Goal: Navigation & Orientation: Find specific page/section

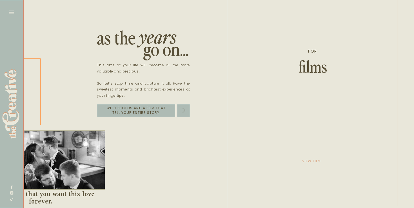
scroll to position [0, 831]
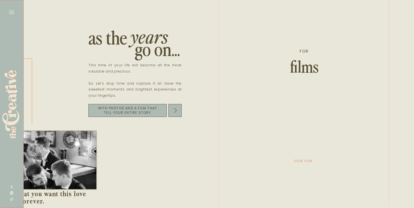
click at [12, 12] on icon at bounding box center [11, 12] width 5 height 3
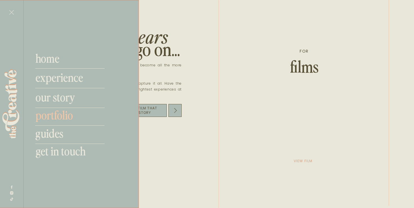
click at [67, 115] on nav "portfolio" at bounding box center [72, 115] width 74 height 14
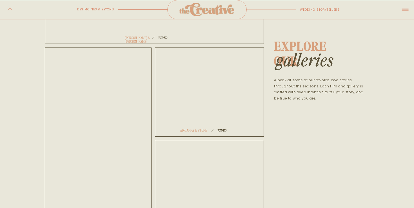
scroll to position [323, 0]
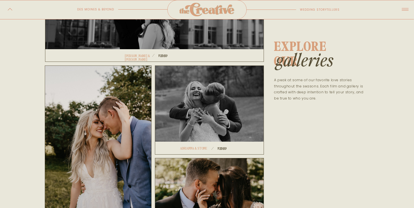
click at [196, 34] on div at bounding box center [154, 20] width 219 height 84
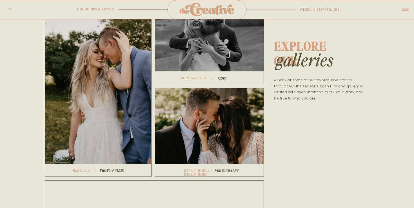
scroll to position [402, 0]
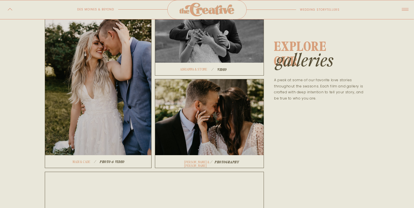
click at [197, 125] on div at bounding box center [209, 123] width 109 height 89
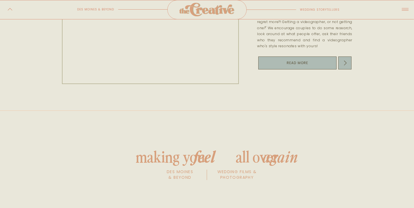
scroll to position [539, 0]
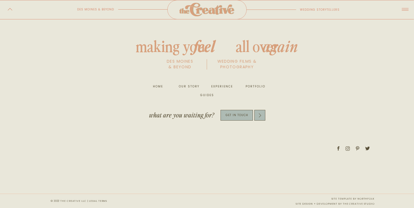
click at [234, 120] on div at bounding box center [236, 115] width 32 height 11
